Goal: Information Seeking & Learning: Learn about a topic

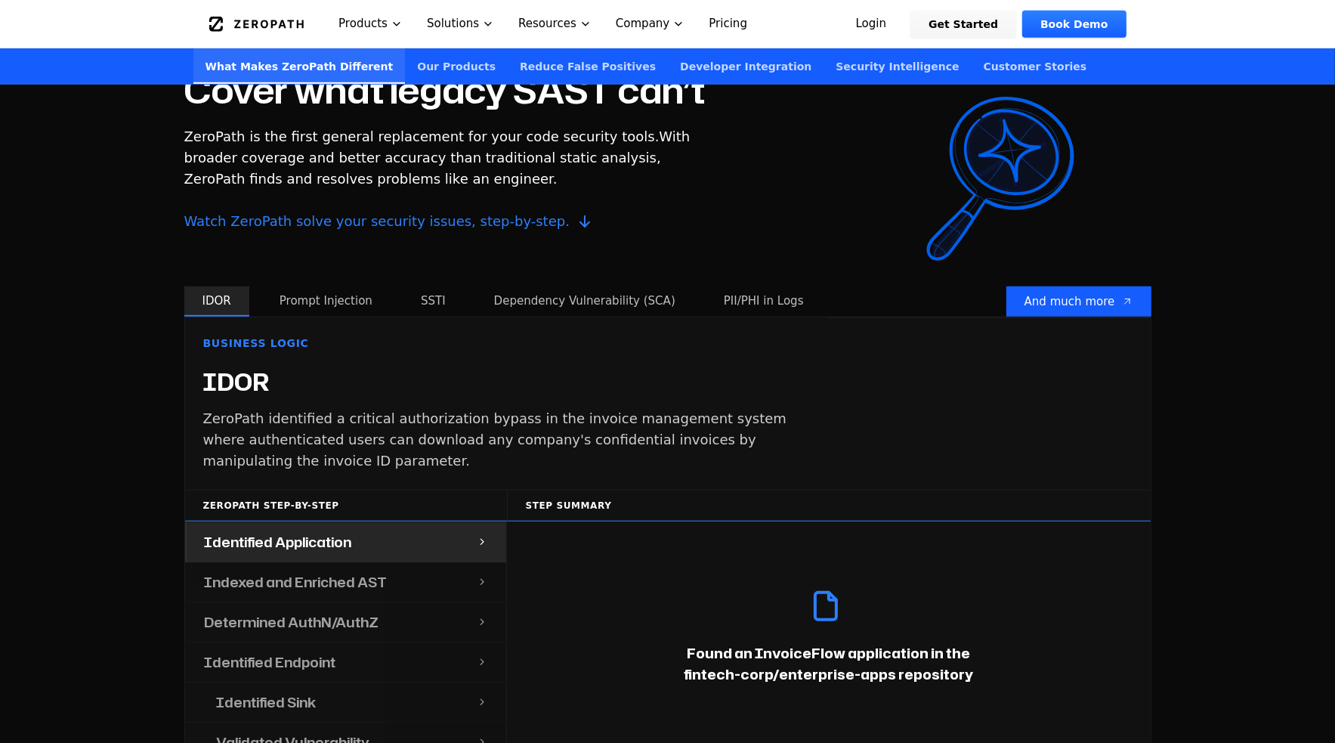
scroll to position [1355, 0]
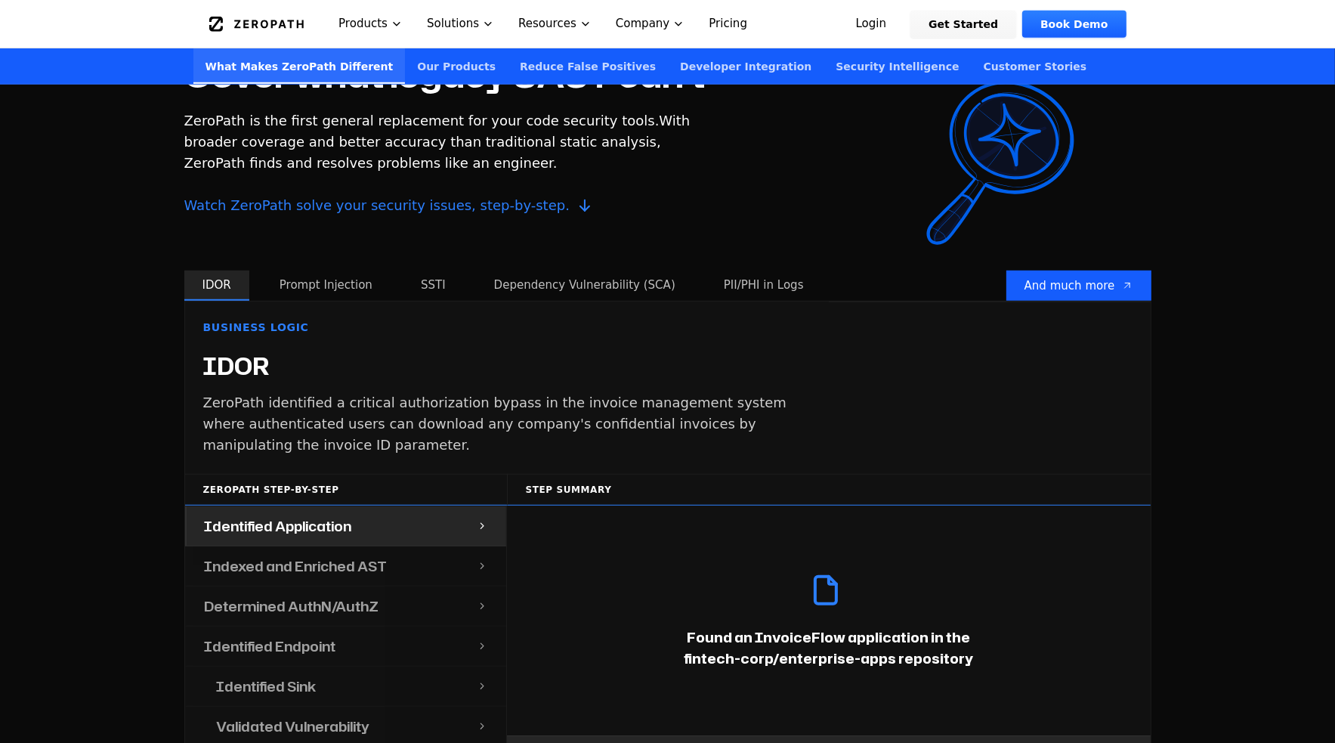
click at [333, 271] on button "Prompt Injection" at bounding box center [325, 286] width 129 height 30
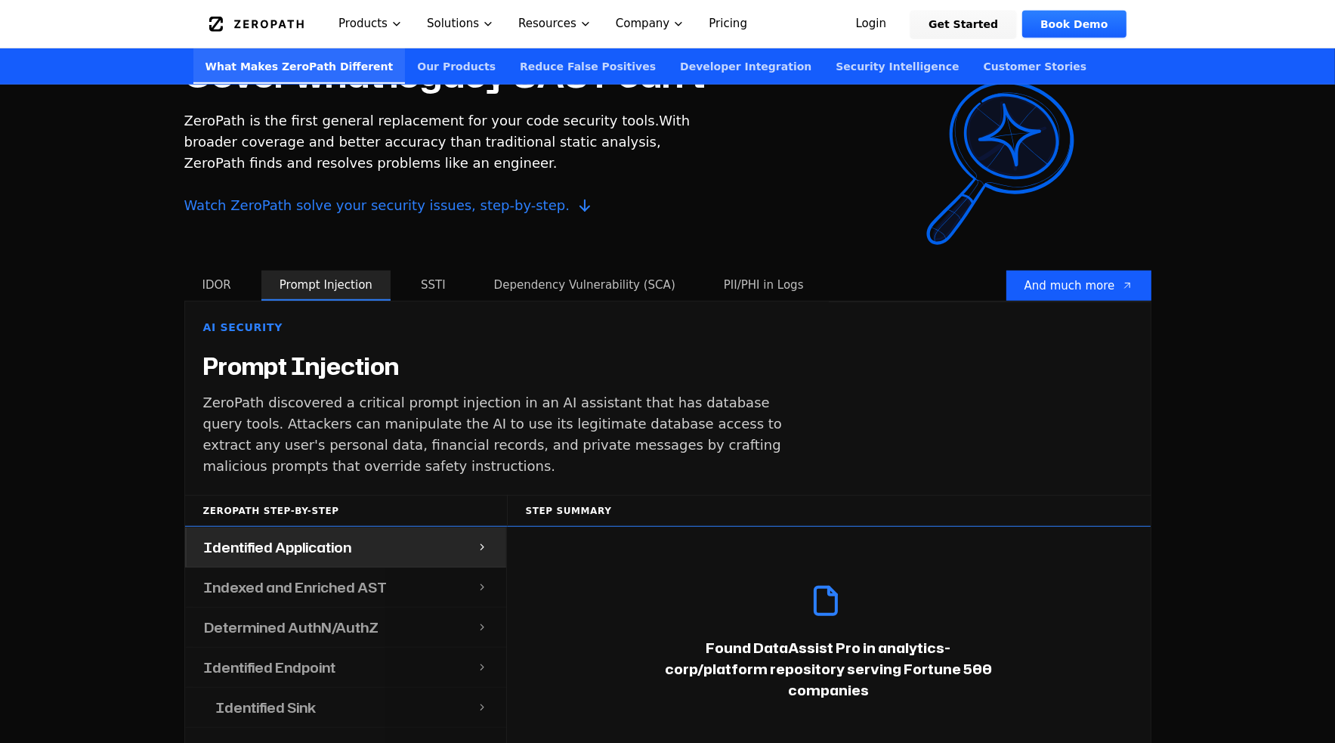
click at [417, 271] on button "SSTI" at bounding box center [433, 286] width 61 height 30
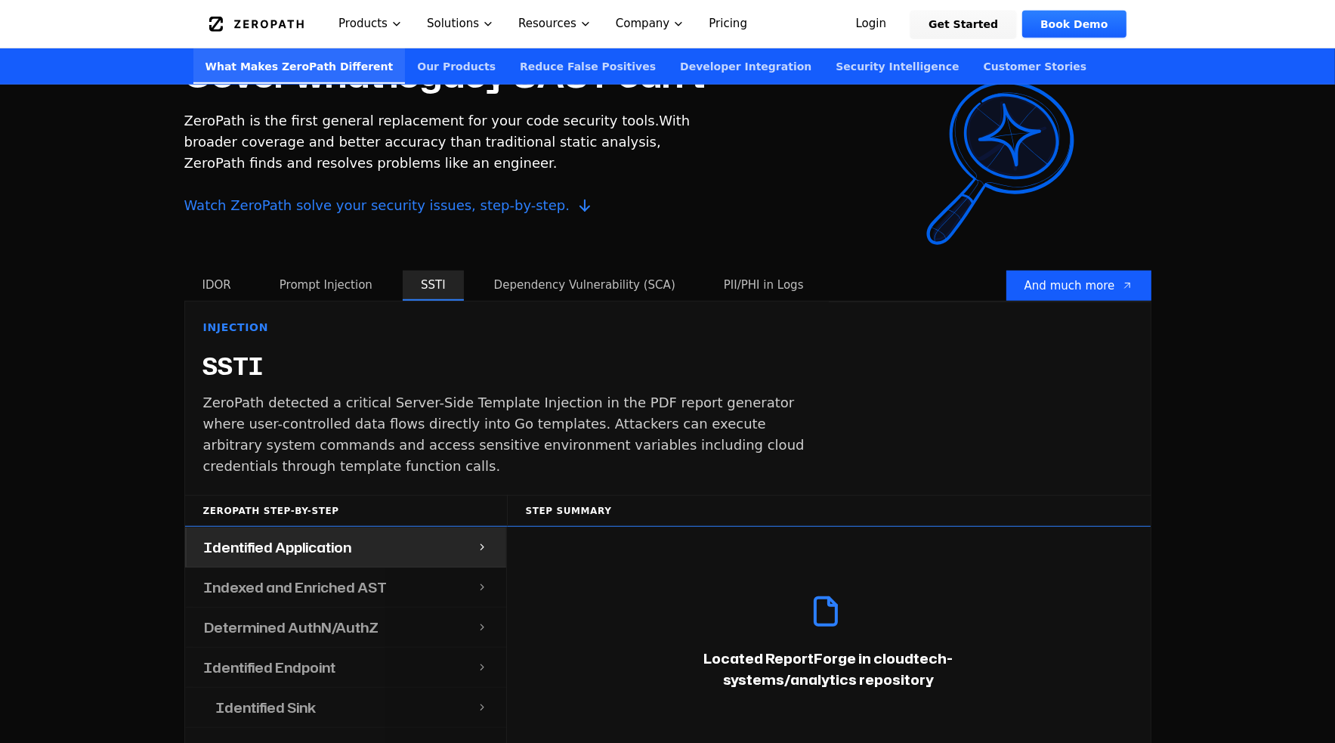
click at [546, 271] on button "Dependency Vulnerability (SCA)" at bounding box center [585, 286] width 218 height 30
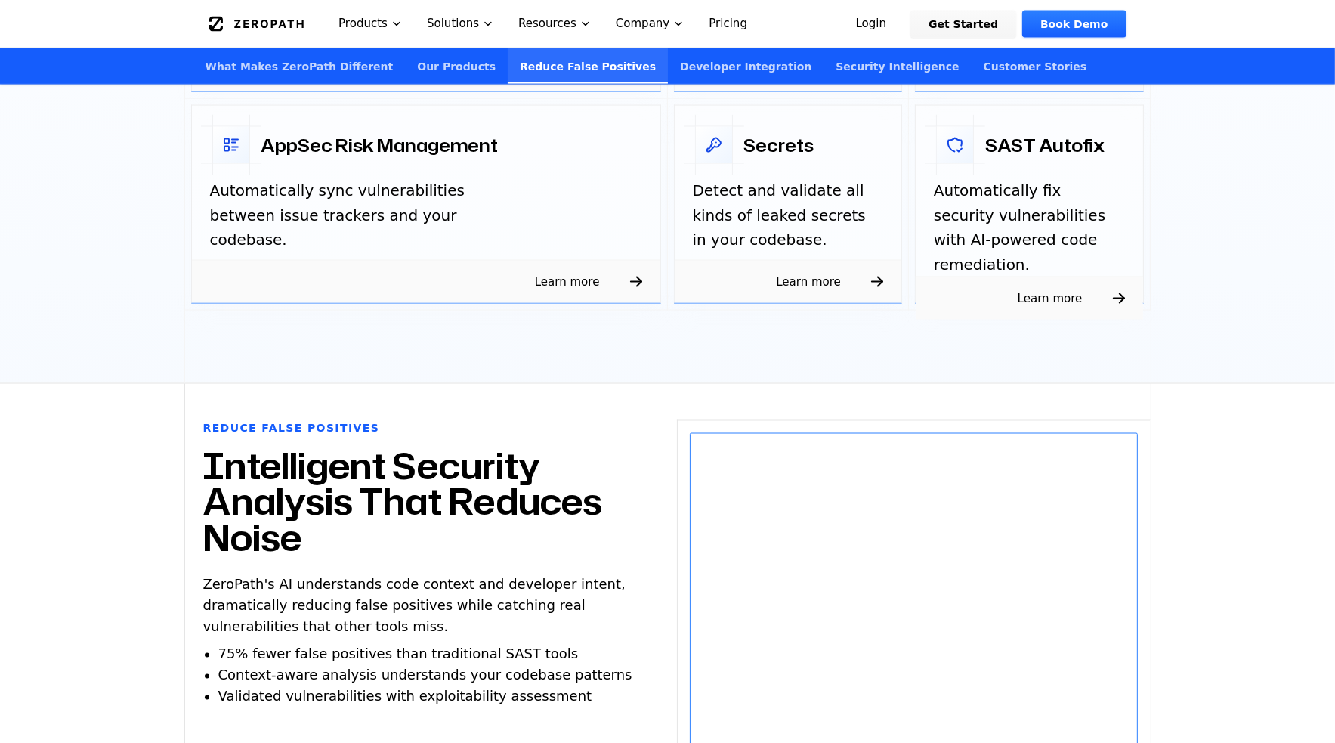
scroll to position [2850, 0]
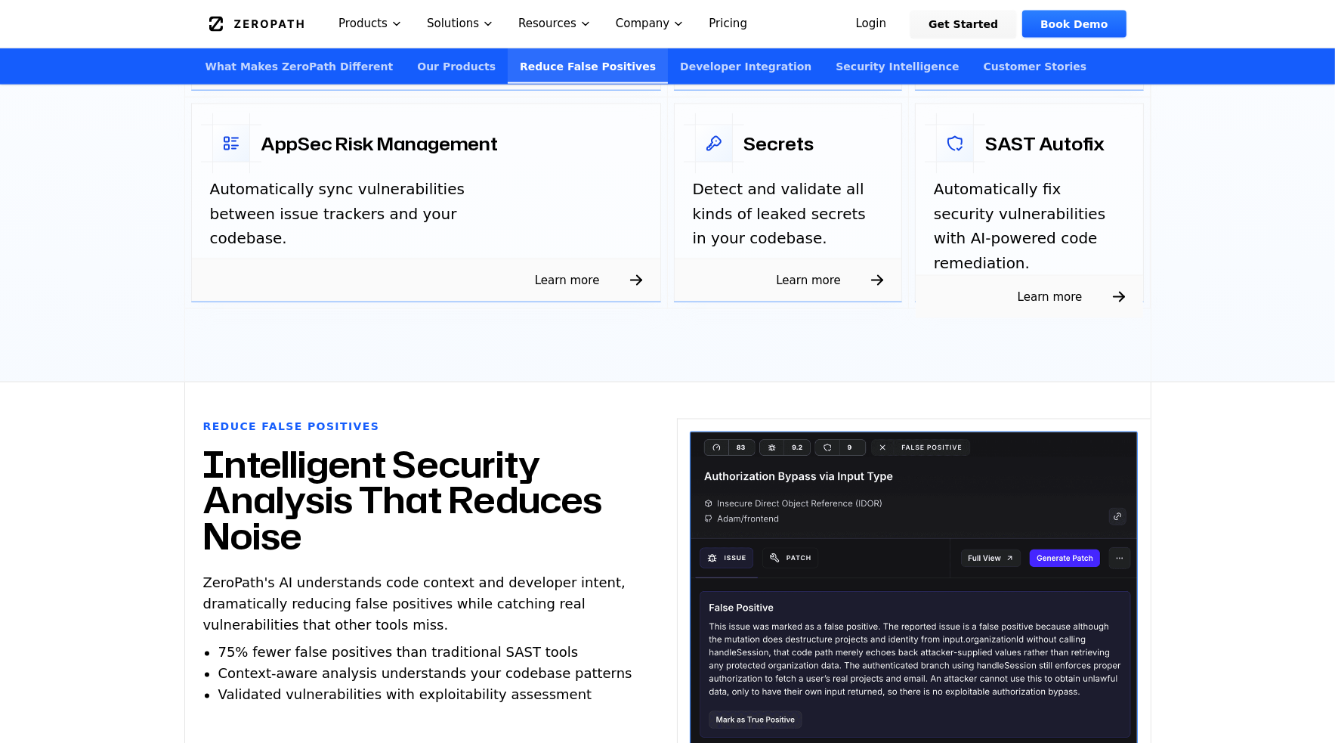
click at [580, 268] on span "Learn more" at bounding box center [567, 280] width 101 height 24
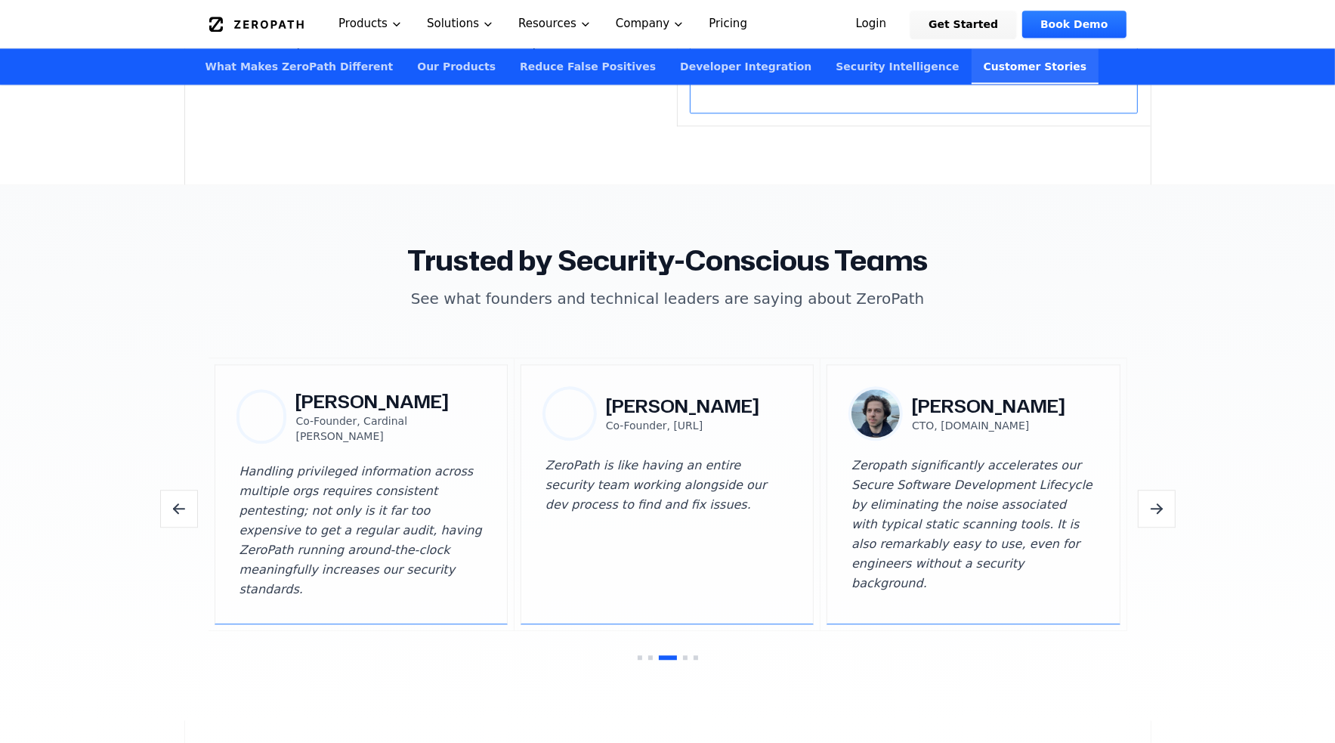
scroll to position [4355, 0]
